Goal: Task Accomplishment & Management: Manage account settings

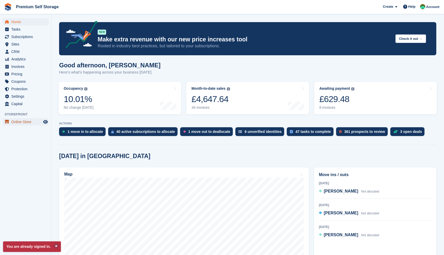
click at [31, 124] on span "Online Store" at bounding box center [26, 121] width 31 height 7
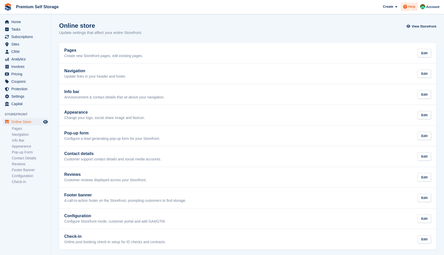
click at [412, 7] on span "Help" at bounding box center [411, 6] width 7 height 5
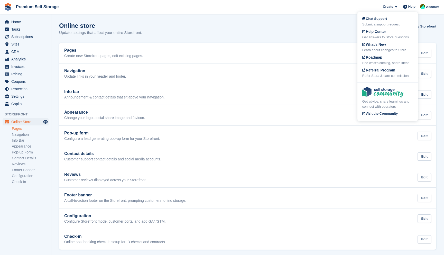
click at [21, 129] on link "Pages" at bounding box center [30, 128] width 37 height 5
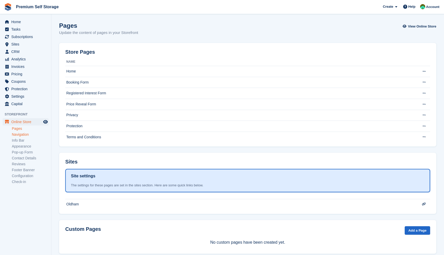
click at [21, 136] on link "Navigation" at bounding box center [30, 134] width 37 height 5
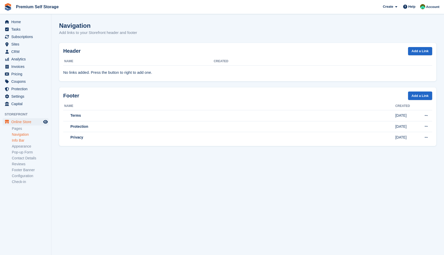
click at [21, 143] on link "Info Bar" at bounding box center [30, 140] width 37 height 5
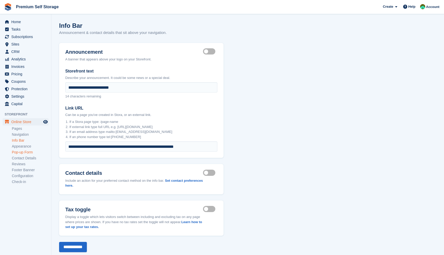
click at [20, 150] on link "Pop-up Form" at bounding box center [30, 152] width 37 height 5
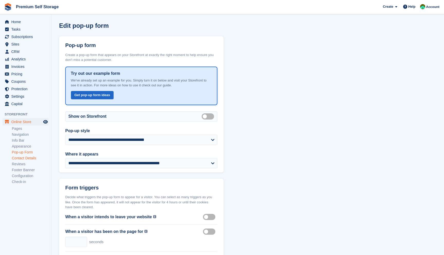
click at [16, 159] on link "Contact Details" at bounding box center [30, 158] width 37 height 5
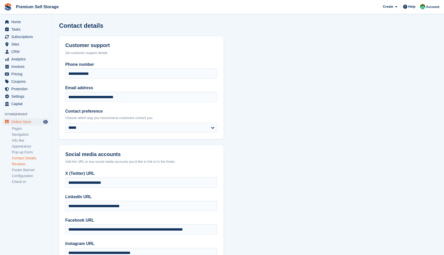
click at [20, 165] on link "Reviews" at bounding box center [30, 164] width 37 height 5
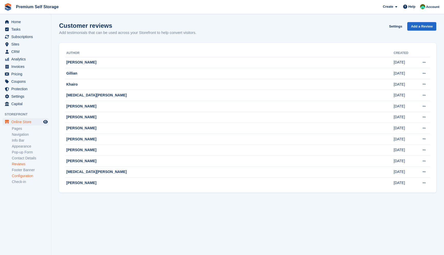
click at [22, 174] on link "Configuration" at bounding box center [30, 175] width 37 height 5
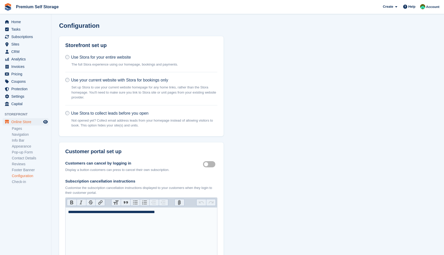
click at [21, 179] on ul "Pages Navigation Info Bar Appearance Pop-up Form Contact Details Reviews Footer…" at bounding box center [31, 155] width 39 height 59
click at [21, 183] on link "Check-in" at bounding box center [30, 181] width 37 height 5
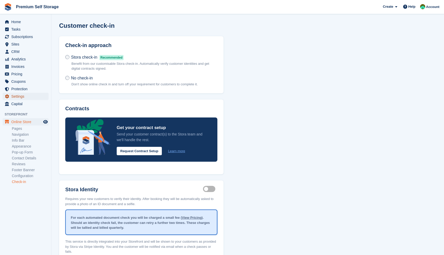
click at [23, 95] on span "Settings" at bounding box center [26, 96] width 31 height 7
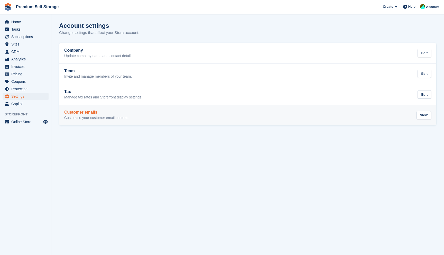
click at [147, 118] on div "Customer emails Customise your customer email content. View" at bounding box center [247, 115] width 367 height 10
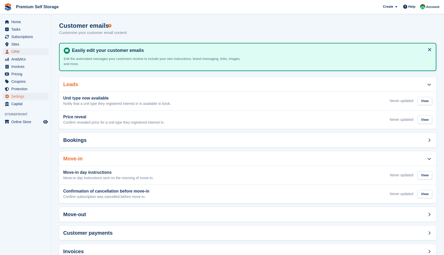
click at [22, 52] on span "CRM" at bounding box center [26, 51] width 31 height 7
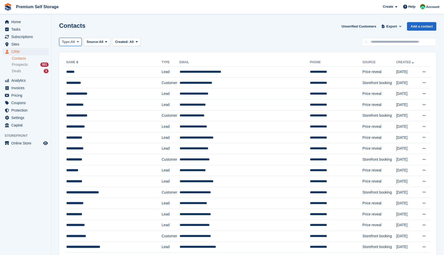
click at [68, 44] on button "Type: All" at bounding box center [70, 42] width 23 height 8
click at [104, 44] on span "All" at bounding box center [101, 41] width 4 height 5
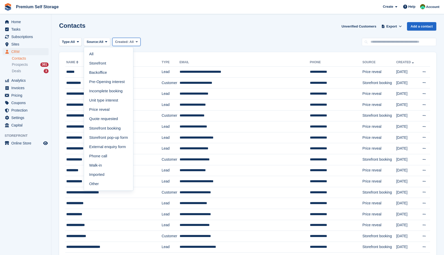
click at [125, 43] on span "Created:" at bounding box center [122, 42] width 14 height 4
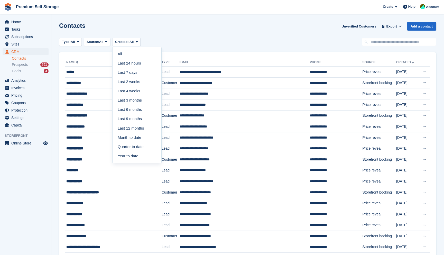
click at [176, 35] on div "Contacts Unverified Customers Export Export Contacts Export a CSV of all Contac…" at bounding box center [247, 29] width 377 height 15
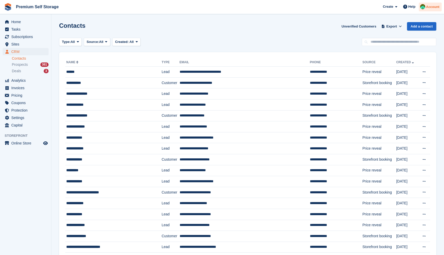
click at [435, 9] on span "Account" at bounding box center [432, 6] width 13 height 5
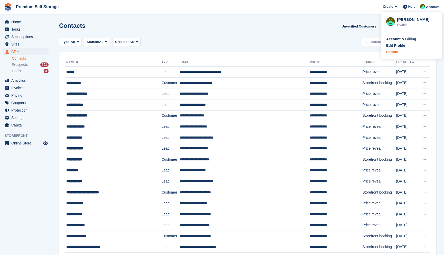
click at [395, 53] on div "Logout" at bounding box center [392, 51] width 12 height 5
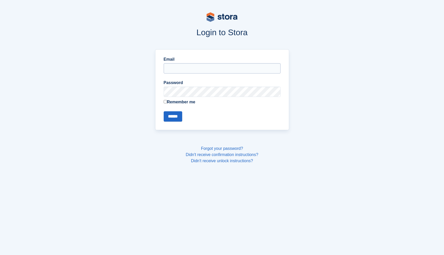
click at [175, 73] on input "Email" at bounding box center [222, 68] width 117 height 10
type input "**********"
click at [171, 118] on input "******" at bounding box center [173, 116] width 19 height 10
